Goal: Entertainment & Leisure: Browse casually

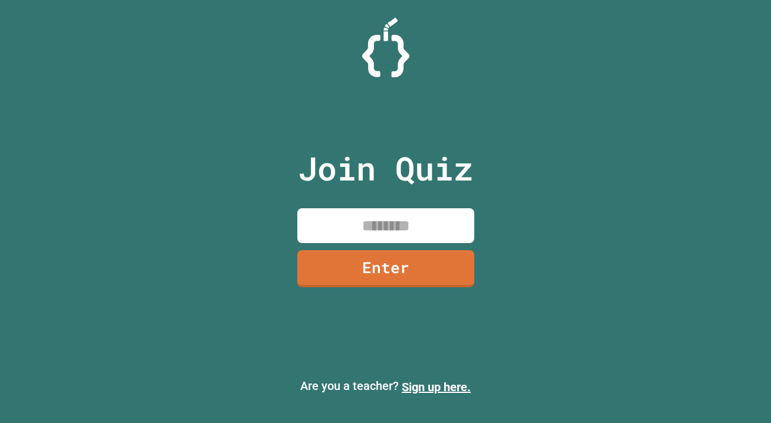
click at [364, 204] on div "Join Quiz Enter" at bounding box center [385, 211] width 199 height 364
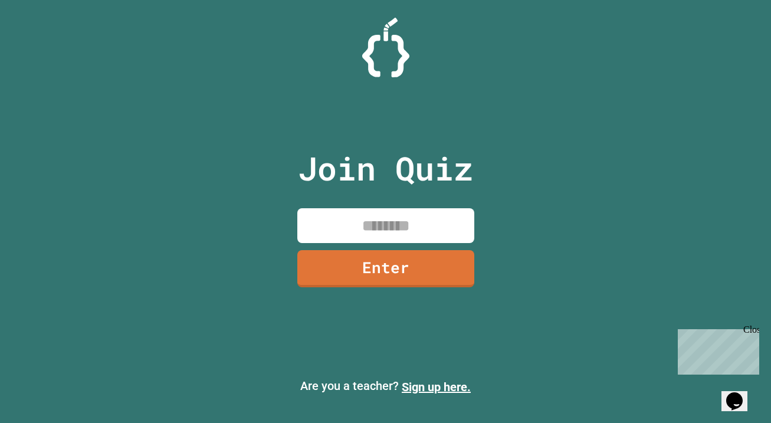
click at [360, 218] on input at bounding box center [385, 225] width 177 height 35
type input "********"
click at [364, 268] on link "Enter" at bounding box center [385, 267] width 179 height 39
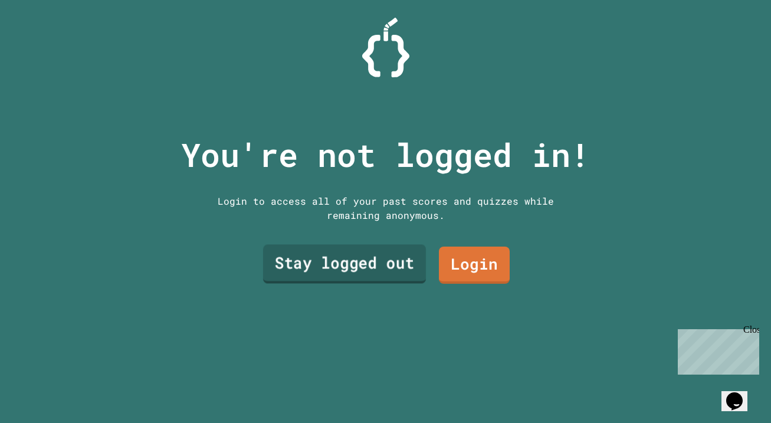
click at [393, 265] on link "Stay logged out" at bounding box center [343, 264] width 163 height 39
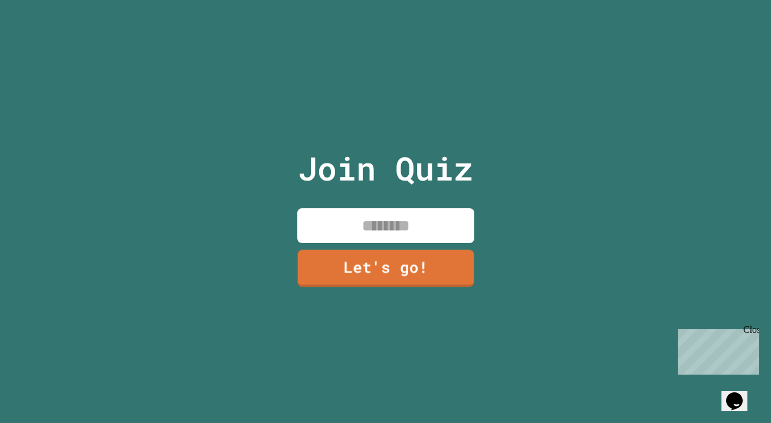
click at [393, 226] on input at bounding box center [385, 225] width 177 height 35
type input "*********"
click at [756, 330] on div "Close" at bounding box center [750, 331] width 15 height 15
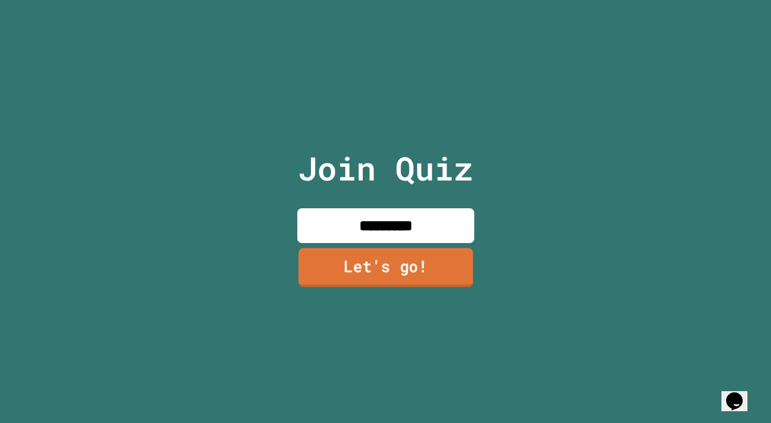
click at [445, 280] on link "Let's go!" at bounding box center [385, 267] width 175 height 39
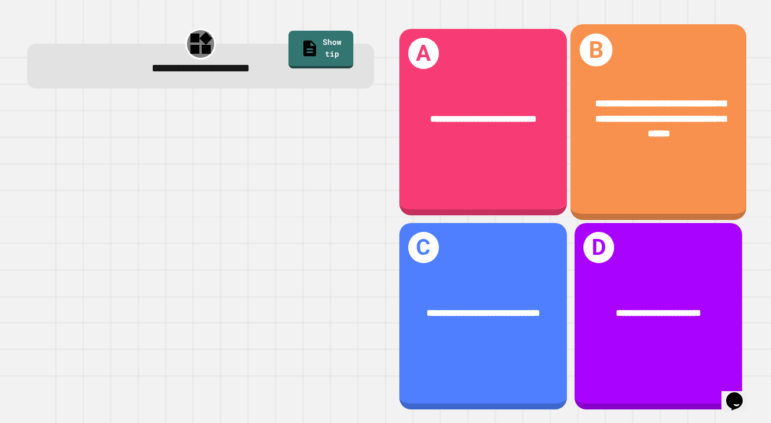
click at [684, 162] on div "**********" at bounding box center [658, 122] width 176 height 196
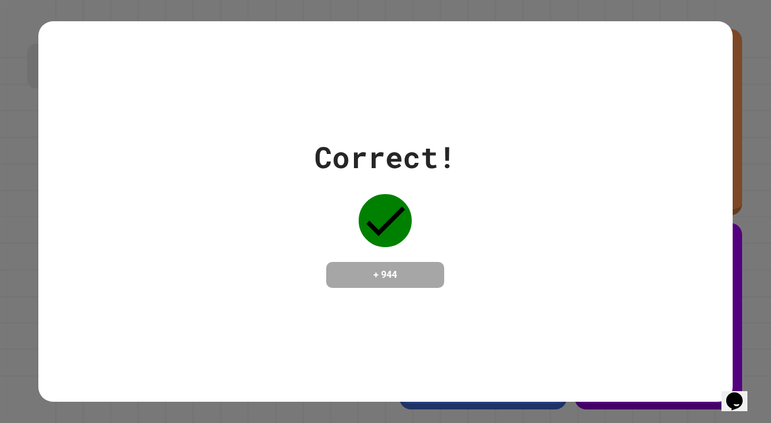
click at [676, 163] on div "Correct! + 944" at bounding box center [384, 211] width 693 height 153
click at [748, 169] on div "Correct! + 944" at bounding box center [385, 211] width 771 height 423
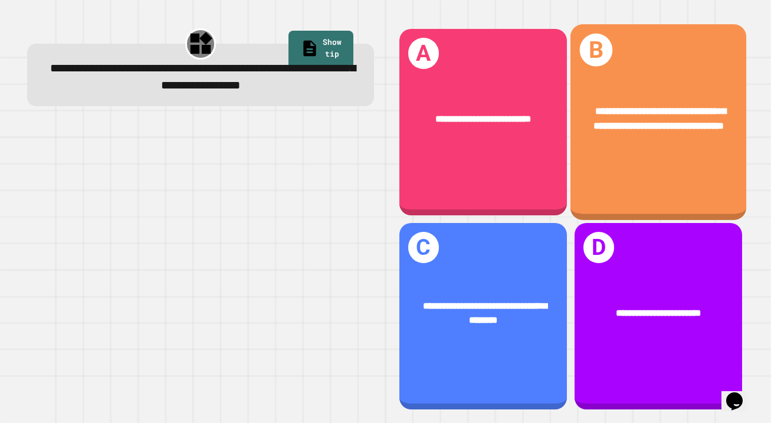
click at [679, 130] on span "**********" at bounding box center [659, 119] width 132 height 24
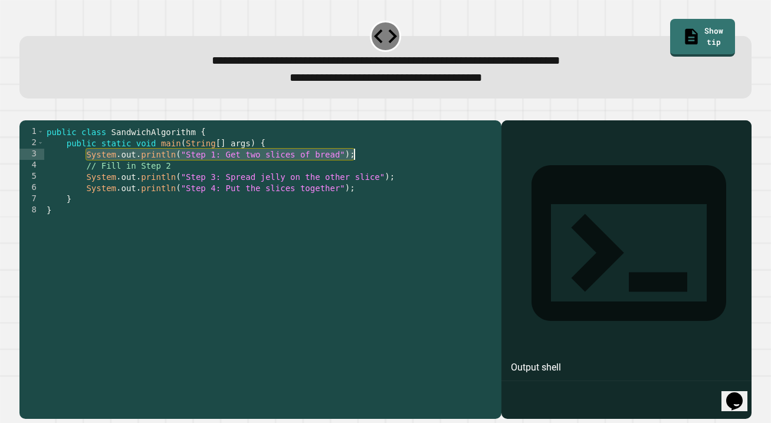
drag, startPoint x: 86, startPoint y: 175, endPoint x: 353, endPoint y: 176, distance: 266.5
click at [353, 176] on div "public class SandwichAlgorithm { public static void main ( String [ ] args ) { …" at bounding box center [270, 266] width 452 height 280
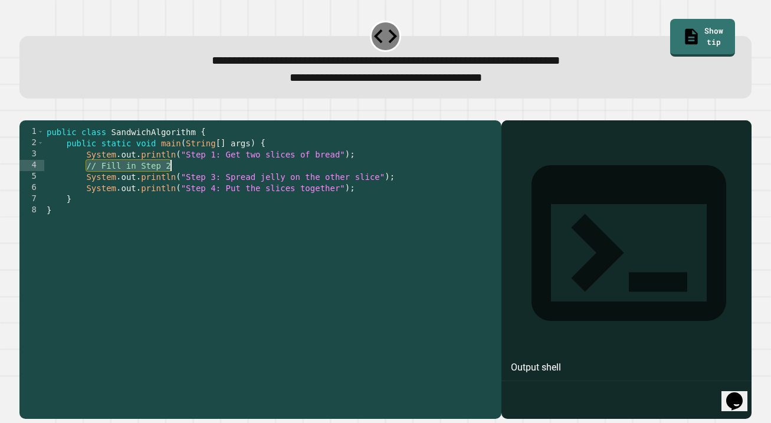
drag, startPoint x: 88, startPoint y: 185, endPoint x: 180, endPoint y: 186, distance: 92.6
click at [180, 186] on div "public class SandwichAlgorithm { public static void main ( String [ ] args ) { …" at bounding box center [270, 266] width 452 height 280
paste textarea "**********"
drag, startPoint x: 185, startPoint y: 183, endPoint x: 216, endPoint y: 183, distance: 30.7
click at [216, 183] on div "public class SandwichAlgorithm { public static void main ( String [ ] args ) { …" at bounding box center [270, 266] width 452 height 280
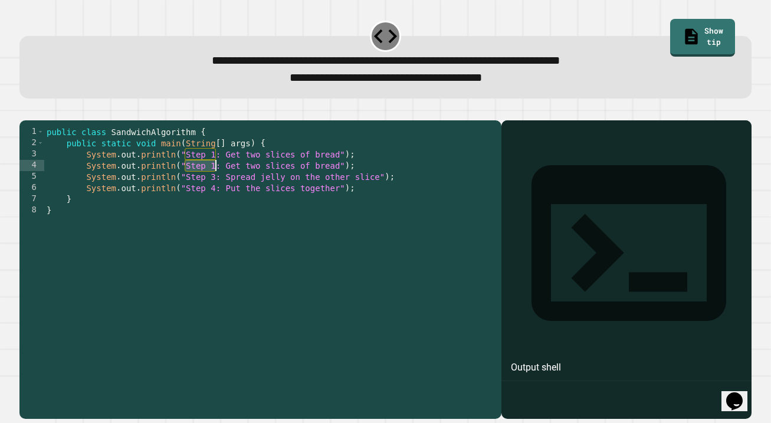
click at [216, 183] on div "public class SandwichAlgorithm { public static void main ( String [ ] args ) { …" at bounding box center [270, 266] width 452 height 280
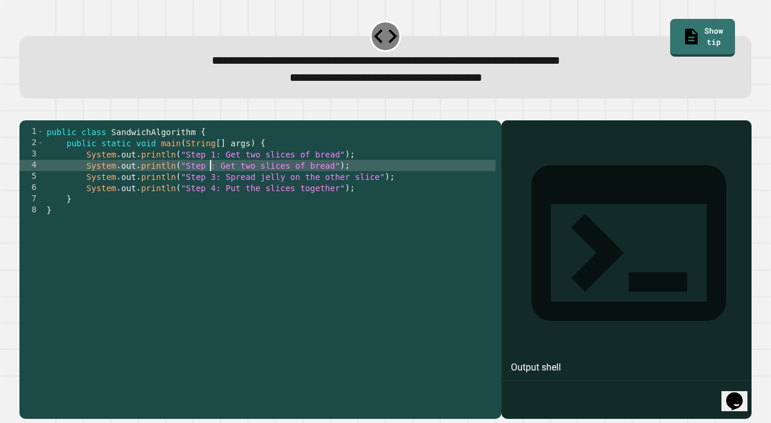
scroll to position [0, 12]
click at [219, 184] on div "public class SandwichAlgorithm { public static void main ( String [ ] args ) { …" at bounding box center [270, 266] width 452 height 280
click at [226, 184] on div "public class SandwichAlgorithm { public static void main ( String [ ] args ) { …" at bounding box center [270, 266] width 452 height 280
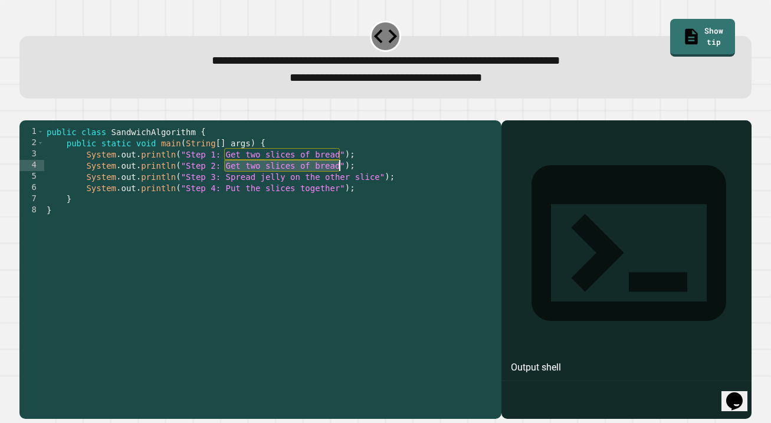
drag, startPoint x: 226, startPoint y: 184, endPoint x: 337, endPoint y: 187, distance: 110.3
click at [337, 187] on div "public class SandwichAlgorithm { public static void main ( String [ ] args ) { …" at bounding box center [270, 266] width 452 height 280
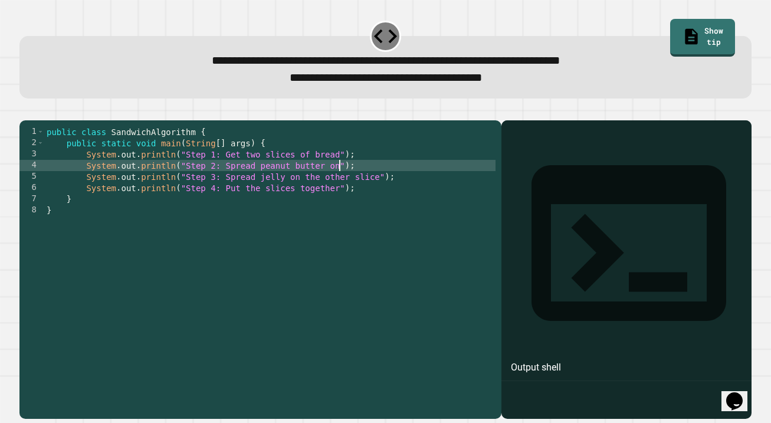
scroll to position [0, 21]
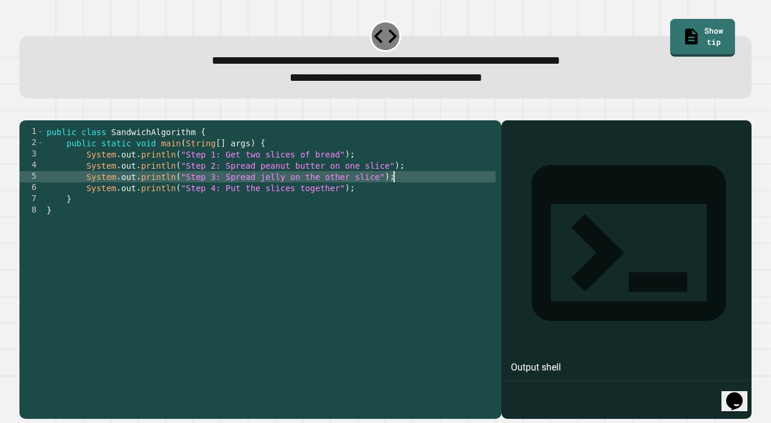
click at [432, 198] on div "public class SandwichAlgorithm { public static void main ( String [ ] args ) { …" at bounding box center [270, 266] width 452 height 280
type textarea "**********"
click at [25, 111] on button "button" at bounding box center [25, 111] width 0 height 0
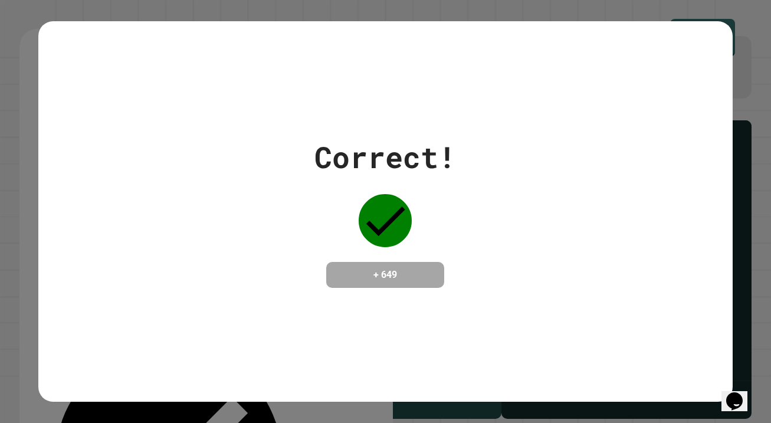
click at [696, 386] on div "Correct! + 649" at bounding box center [384, 211] width 693 height 380
click at [726, 380] on div "Opens Chat This icon Opens the chat window." at bounding box center [740, 380] width 28 height 0
click at [733, 392] on icon "Chat widget" at bounding box center [734, 401] width 17 height 18
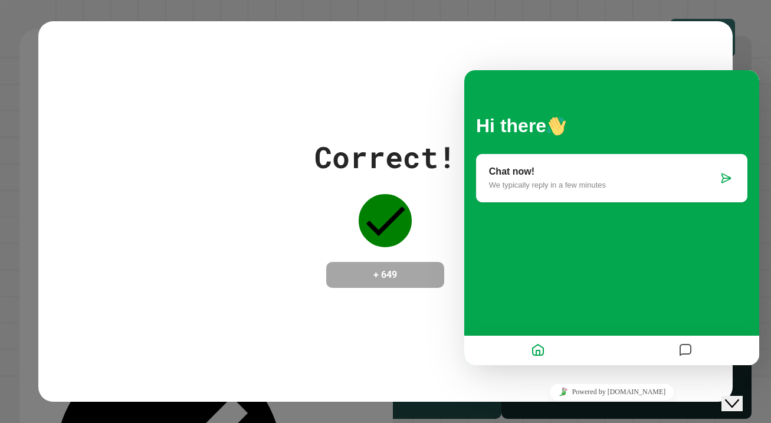
click at [732, 396] on icon "Close Chat This icon closes the chat window." at bounding box center [732, 403] width 14 height 14
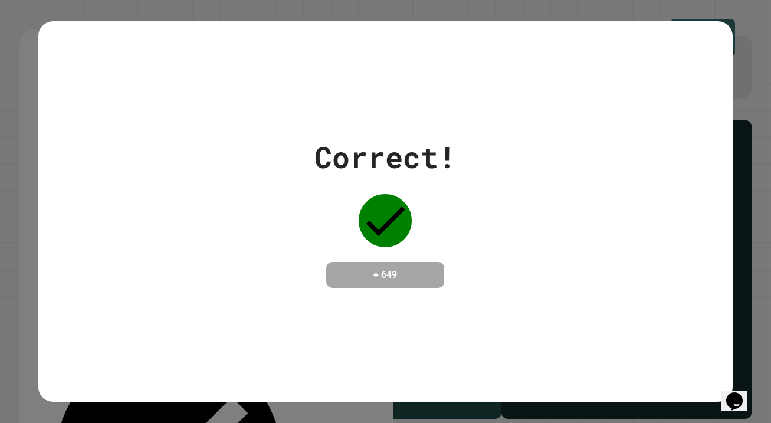
click at [732, 394] on icon "Chat widget" at bounding box center [734, 401] width 17 height 18
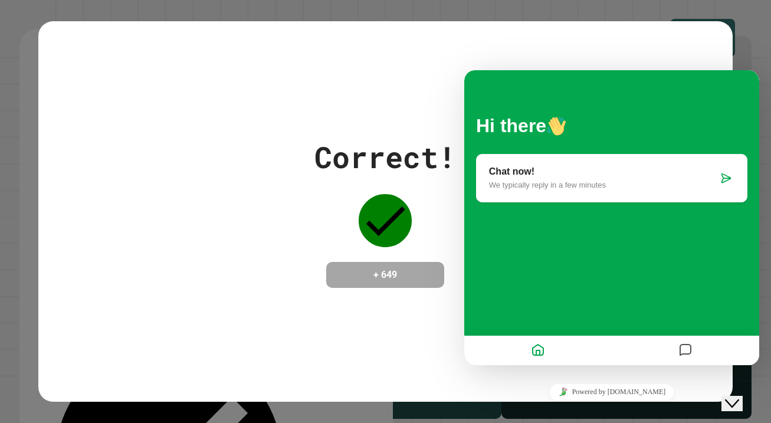
click at [732, 396] on icon "Close Chat This icon closes the chat window." at bounding box center [732, 403] width 14 height 14
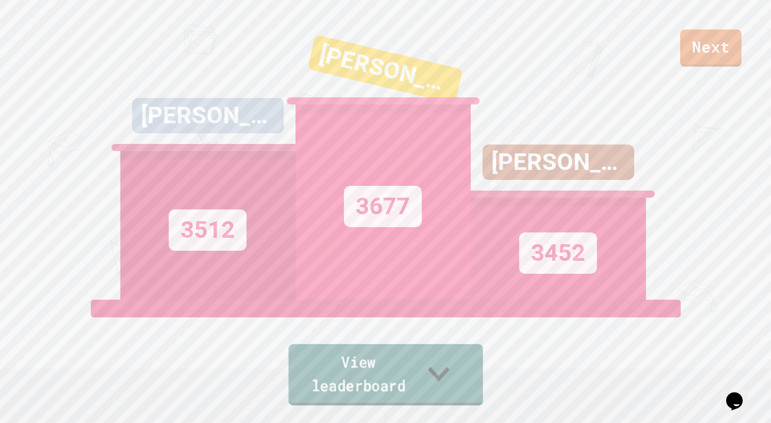
click at [472, 381] on link "View leaderboard" at bounding box center [385, 374] width 195 height 61
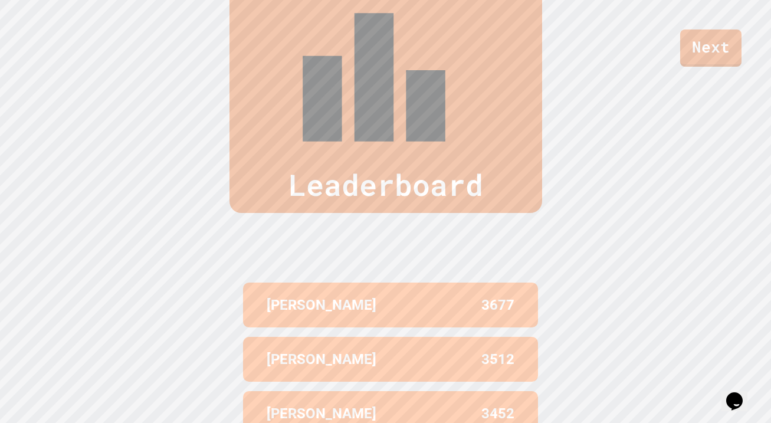
scroll to position [486, 0]
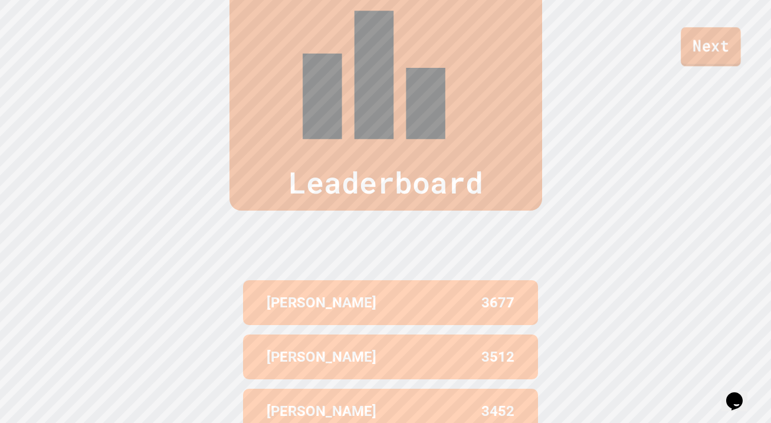
click at [706, 41] on link "Next" at bounding box center [710, 46] width 60 height 39
